Goal: Task Accomplishment & Management: Manage account settings

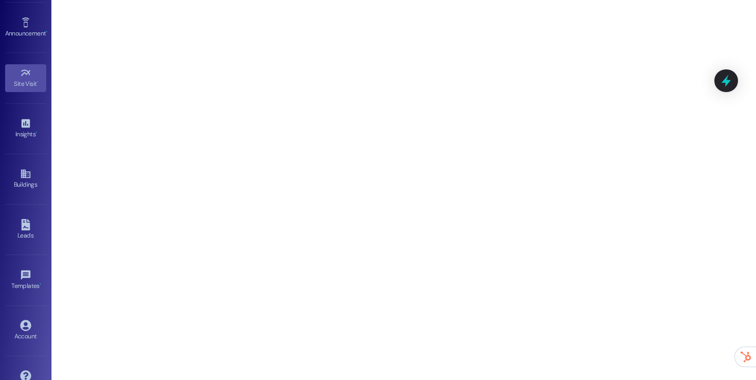
scroll to position [111, 0]
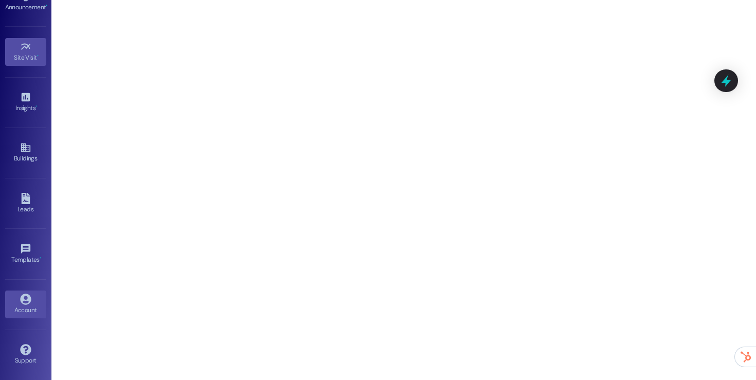
click at [24, 298] on icon at bounding box center [25, 299] width 11 height 11
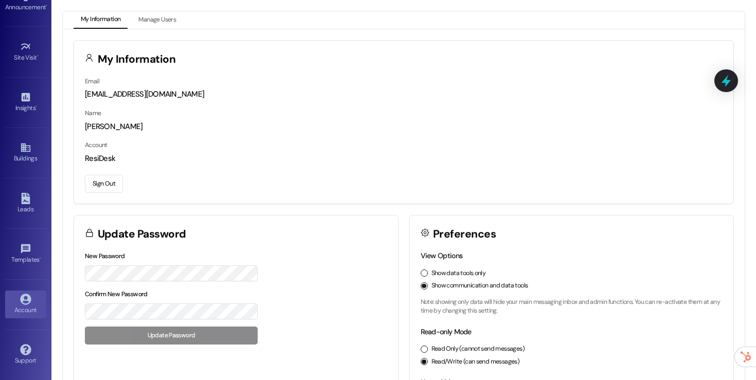
click at [102, 187] on button "Sign Out" at bounding box center [104, 184] width 38 height 18
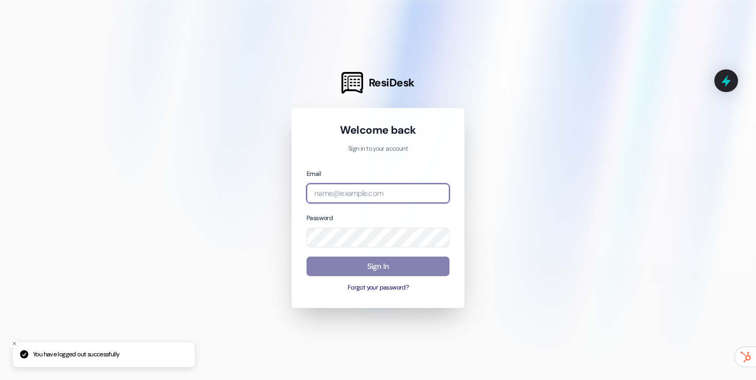
click at [379, 196] on input "email" at bounding box center [377, 194] width 143 height 20
type input "automated-surveys-assetliving@assetliving.com"
